Goal: Find specific page/section: Find specific page/section

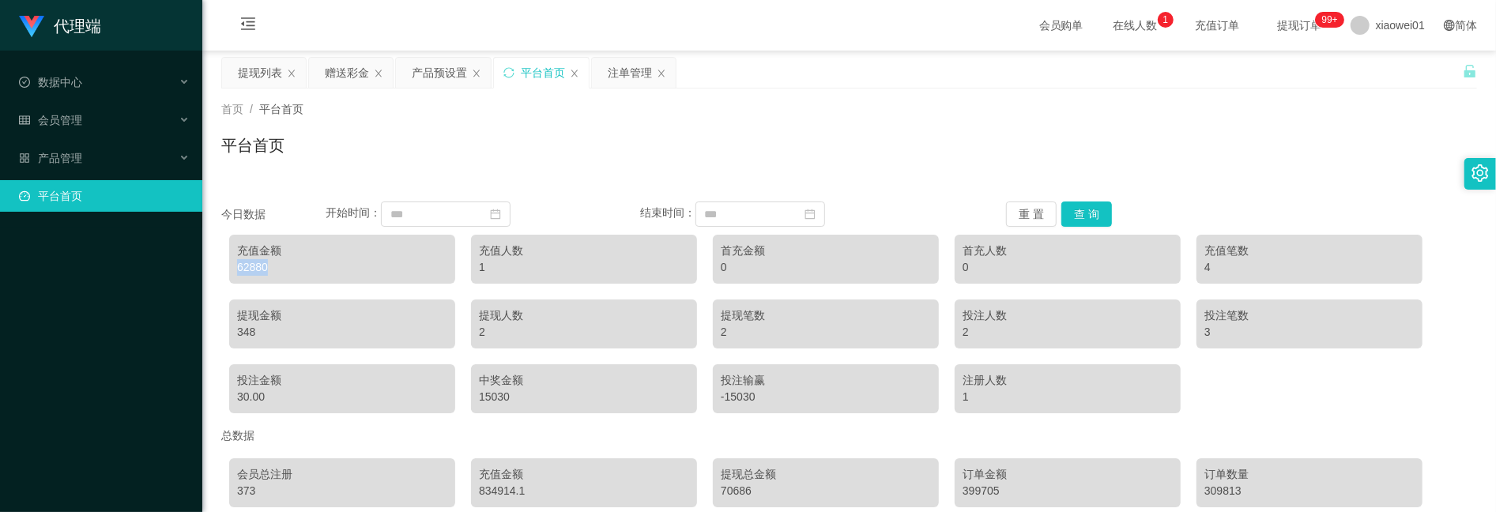
click at [254, 73] on div "提现列表" at bounding box center [260, 73] width 44 height 30
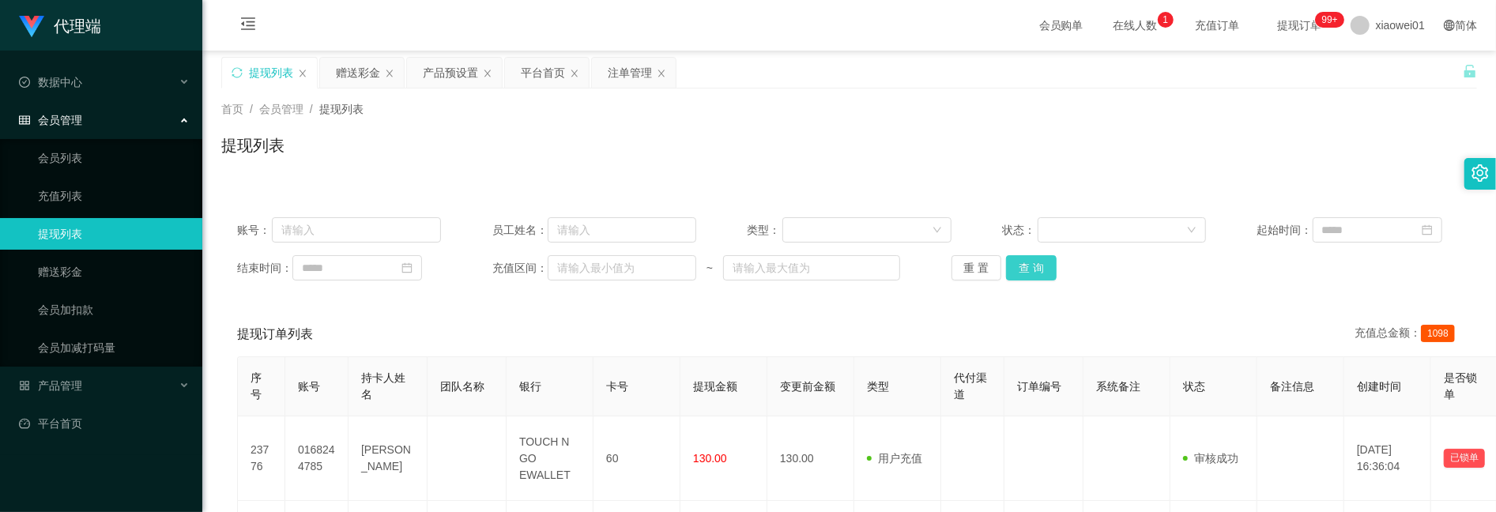
click at [1037, 275] on button "查 询" at bounding box center [1031, 267] width 51 height 25
click at [531, 68] on div "平台首页" at bounding box center [543, 73] width 44 height 30
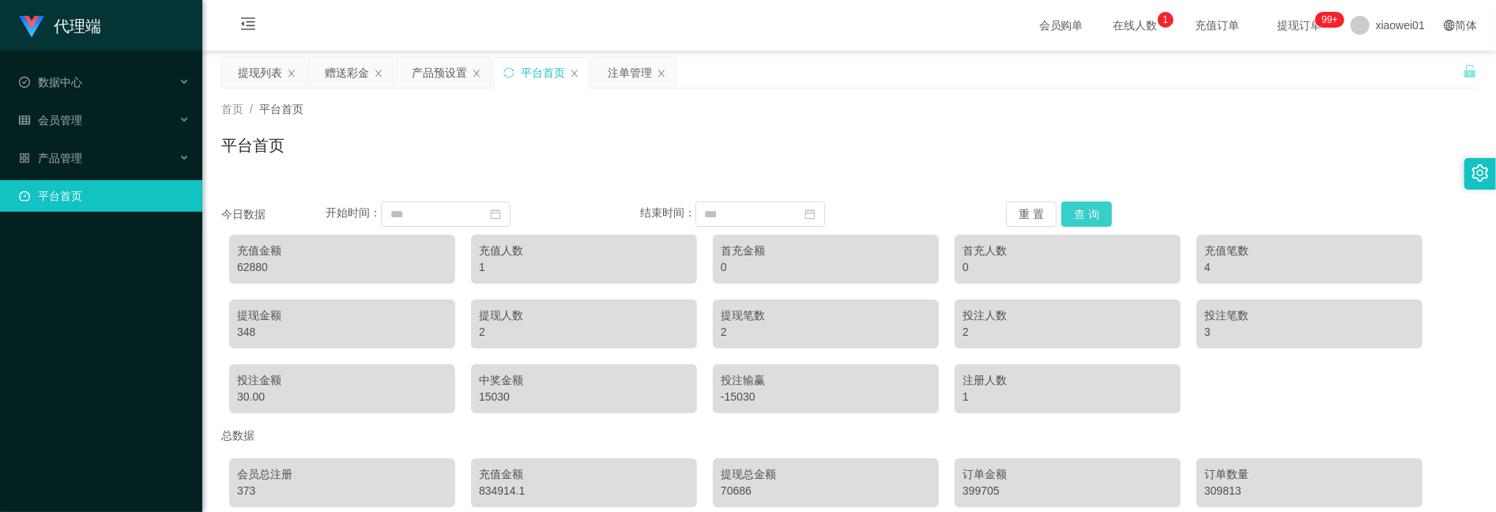
click at [1075, 209] on button "查 询" at bounding box center [1086, 214] width 51 height 25
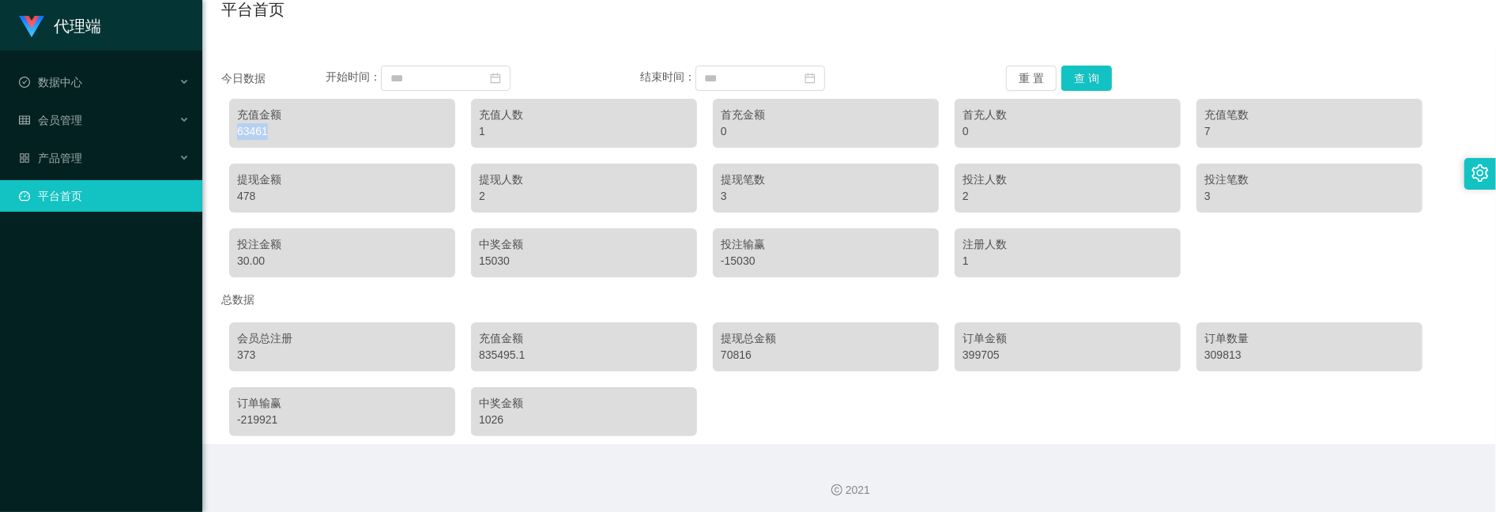
scroll to position [142, 0]
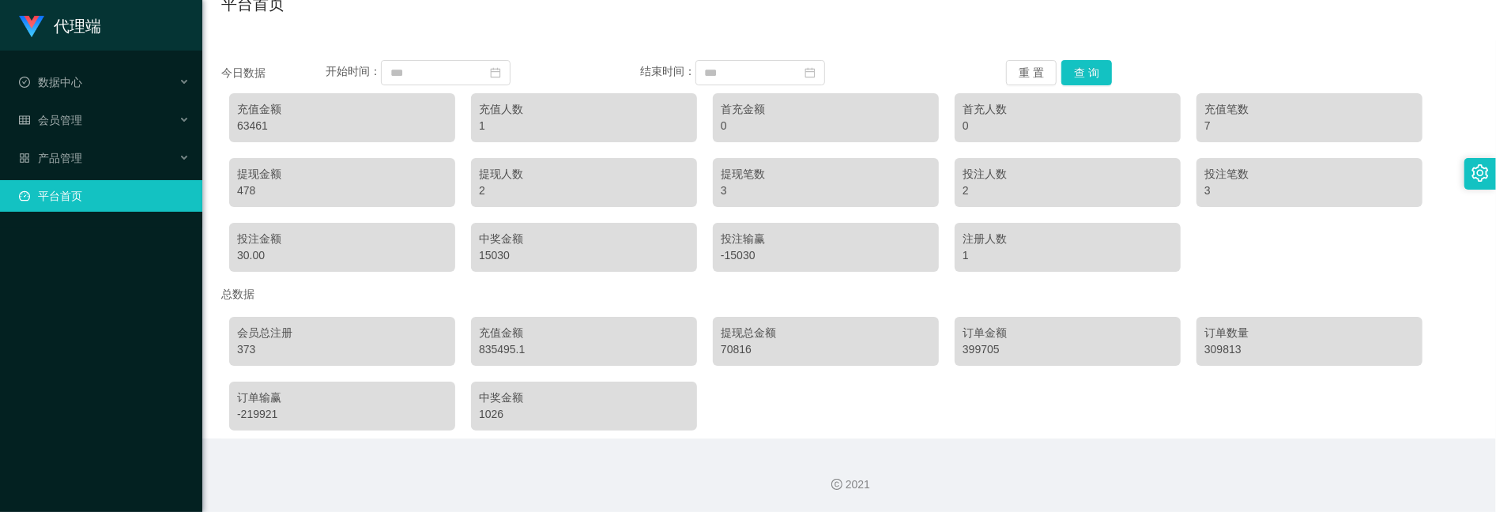
click at [413, 187] on div "478" at bounding box center [342, 191] width 210 height 17
click at [242, 126] on div "63461" at bounding box center [342, 126] width 210 height 17
click at [243, 126] on div "63461" at bounding box center [342, 126] width 210 height 17
copy div "63461"
